Goal: Book appointment/travel/reservation

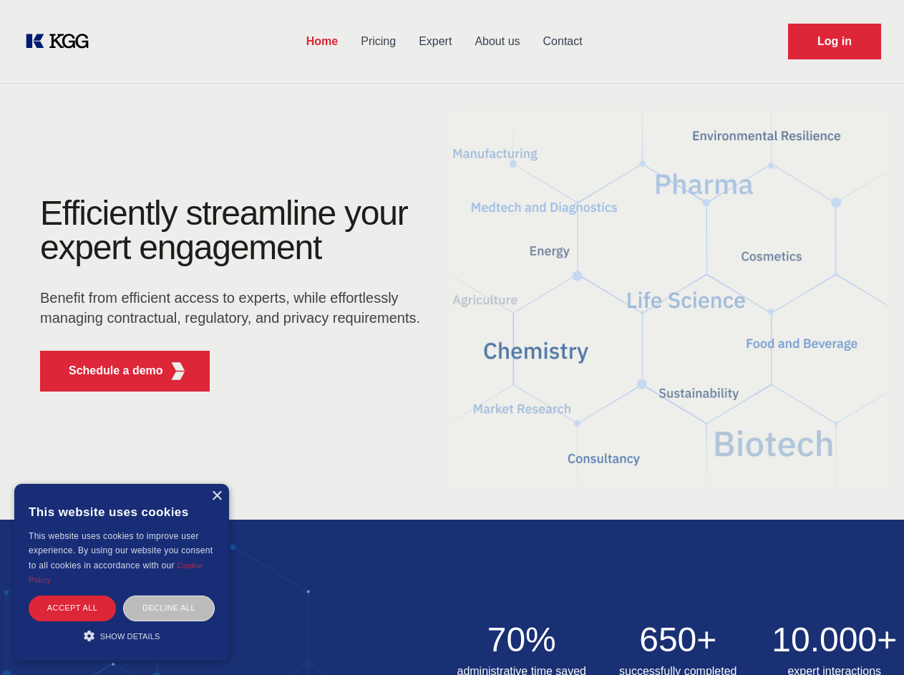
click at [452, 337] on div "Efficiently streamline your expert engagement Benefit from efficient access to …" at bounding box center [234, 299] width 435 height 207
click at [107, 371] on p "Schedule a demo" at bounding box center [116, 370] width 94 height 17
click at [216, 496] on div "× This website uses cookies This website uses cookies to improve user experienc…" at bounding box center [121, 572] width 215 height 177
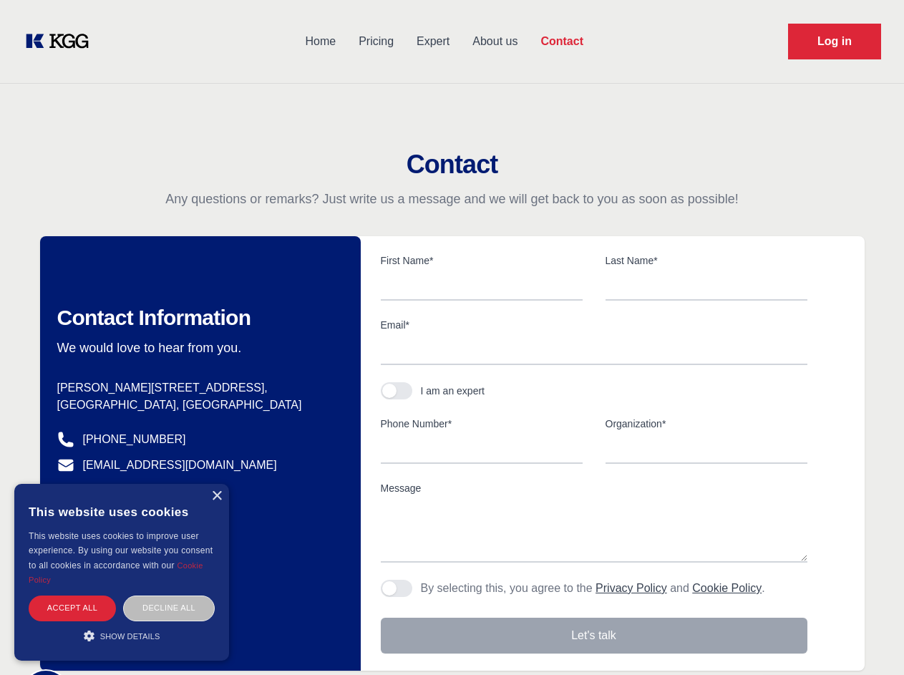
click at [72, 608] on div "Accept all" at bounding box center [72, 608] width 87 height 25
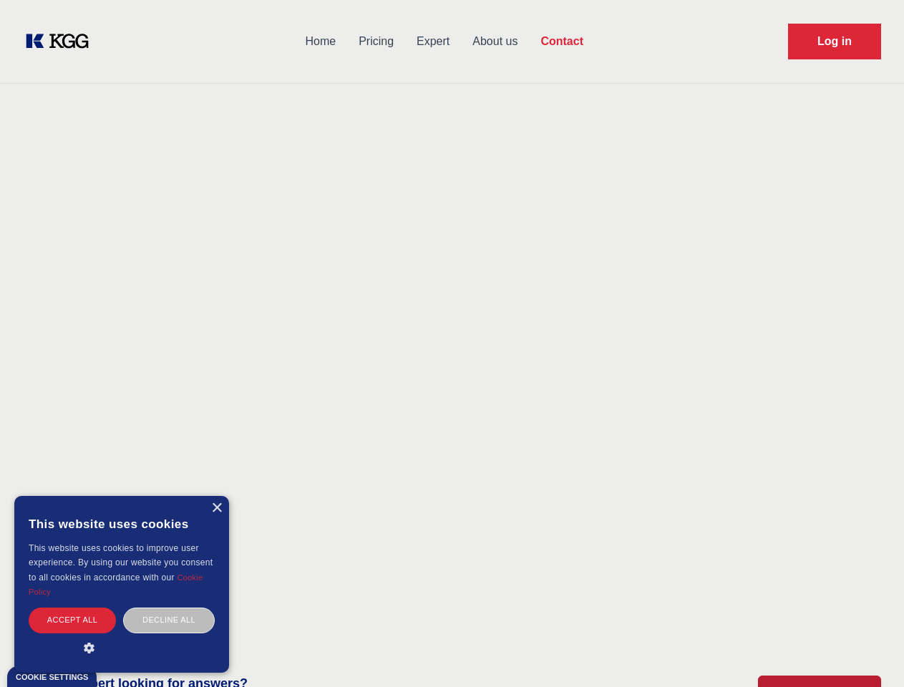
click at [169, 608] on div "Decline all" at bounding box center [169, 620] width 92 height 25
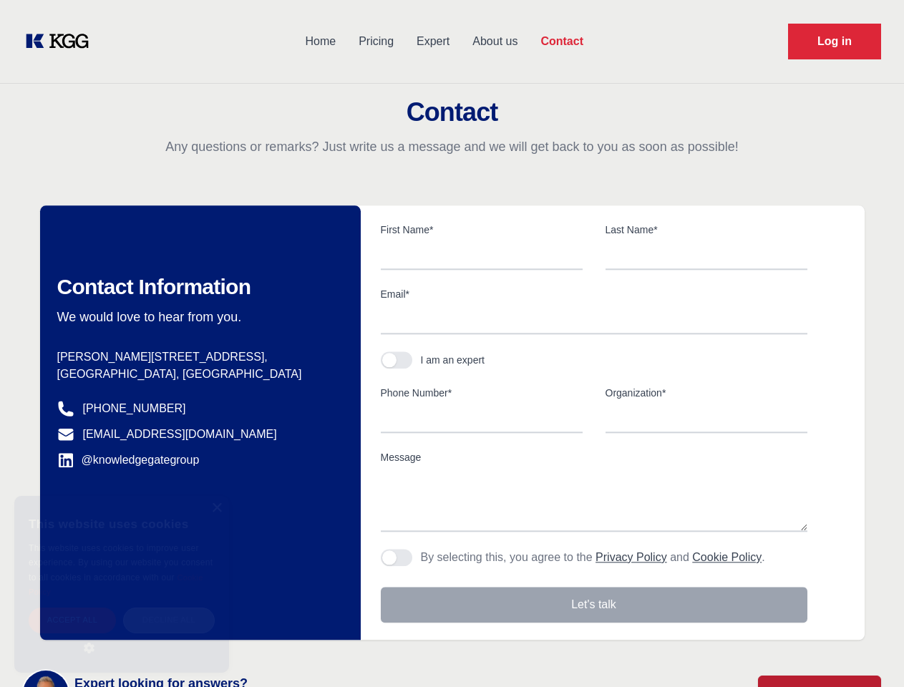
click at [122, 636] on main "Contact Any questions or remarks? Just write us a message and we will get back …" at bounding box center [452, 372] width 904 height 745
